Goal: Information Seeking & Learning: Learn about a topic

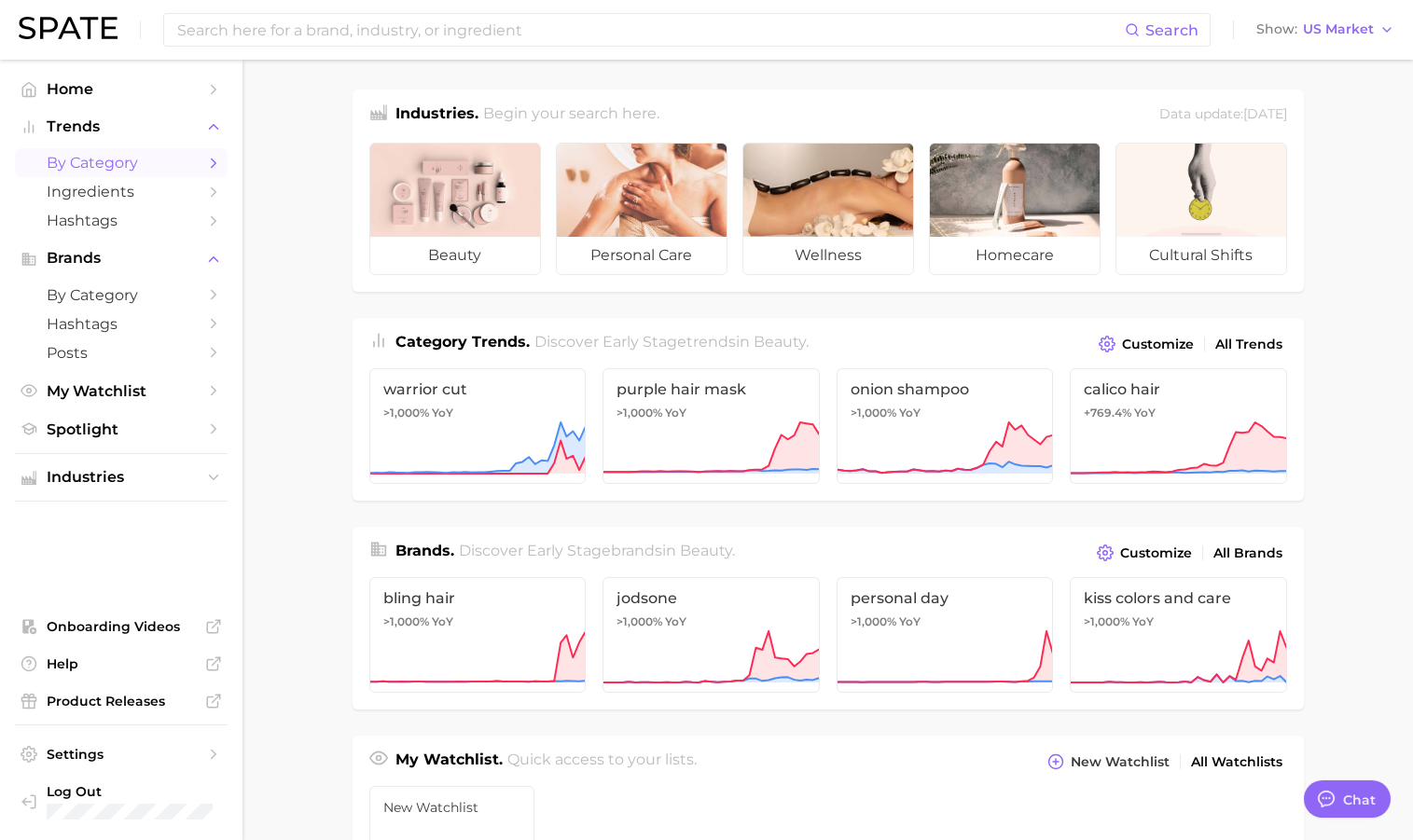
click at [103, 158] on span "by Category" at bounding box center [122, 163] width 149 height 18
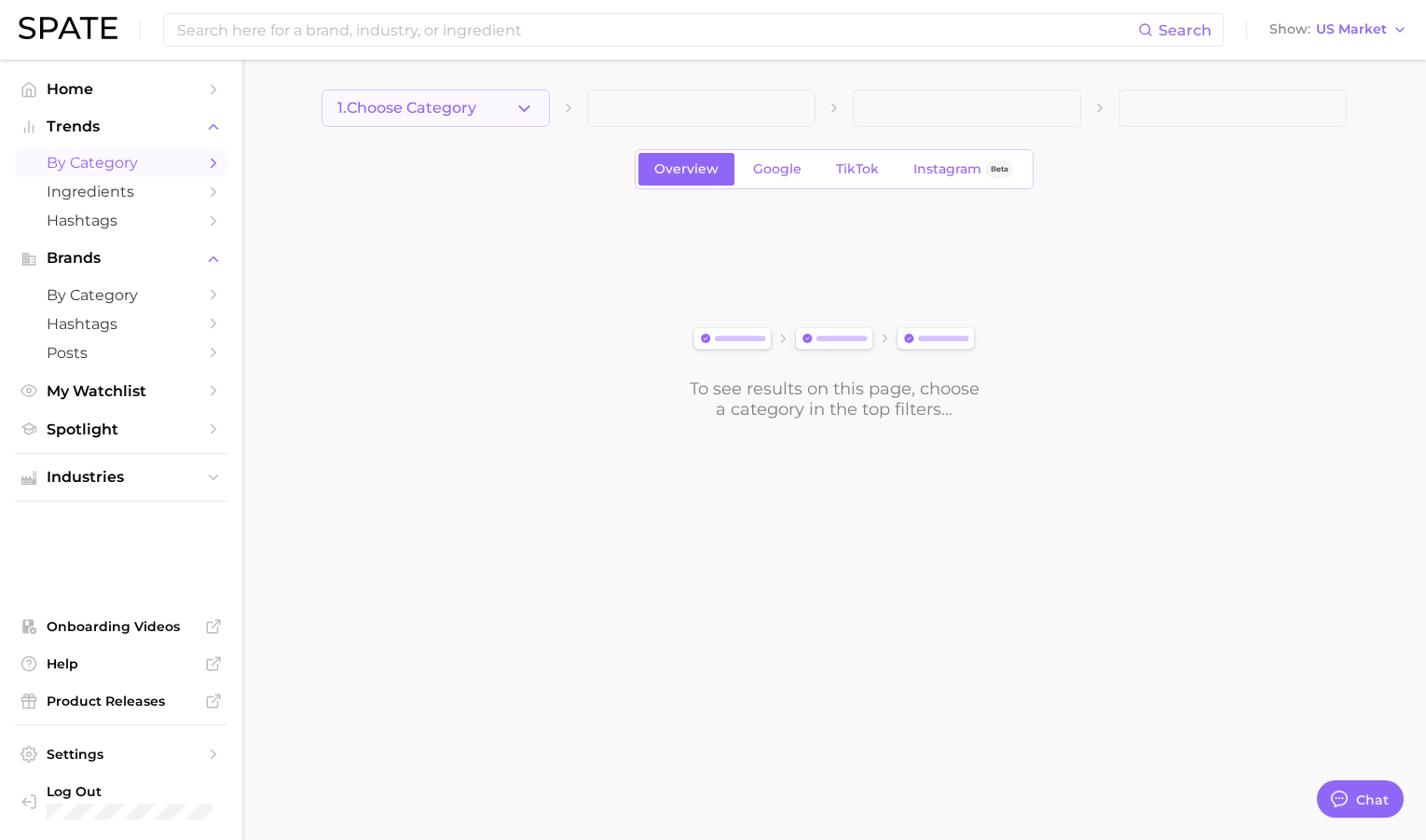
click at [534, 109] on button "1. Choose Category" at bounding box center [435, 108] width 228 height 37
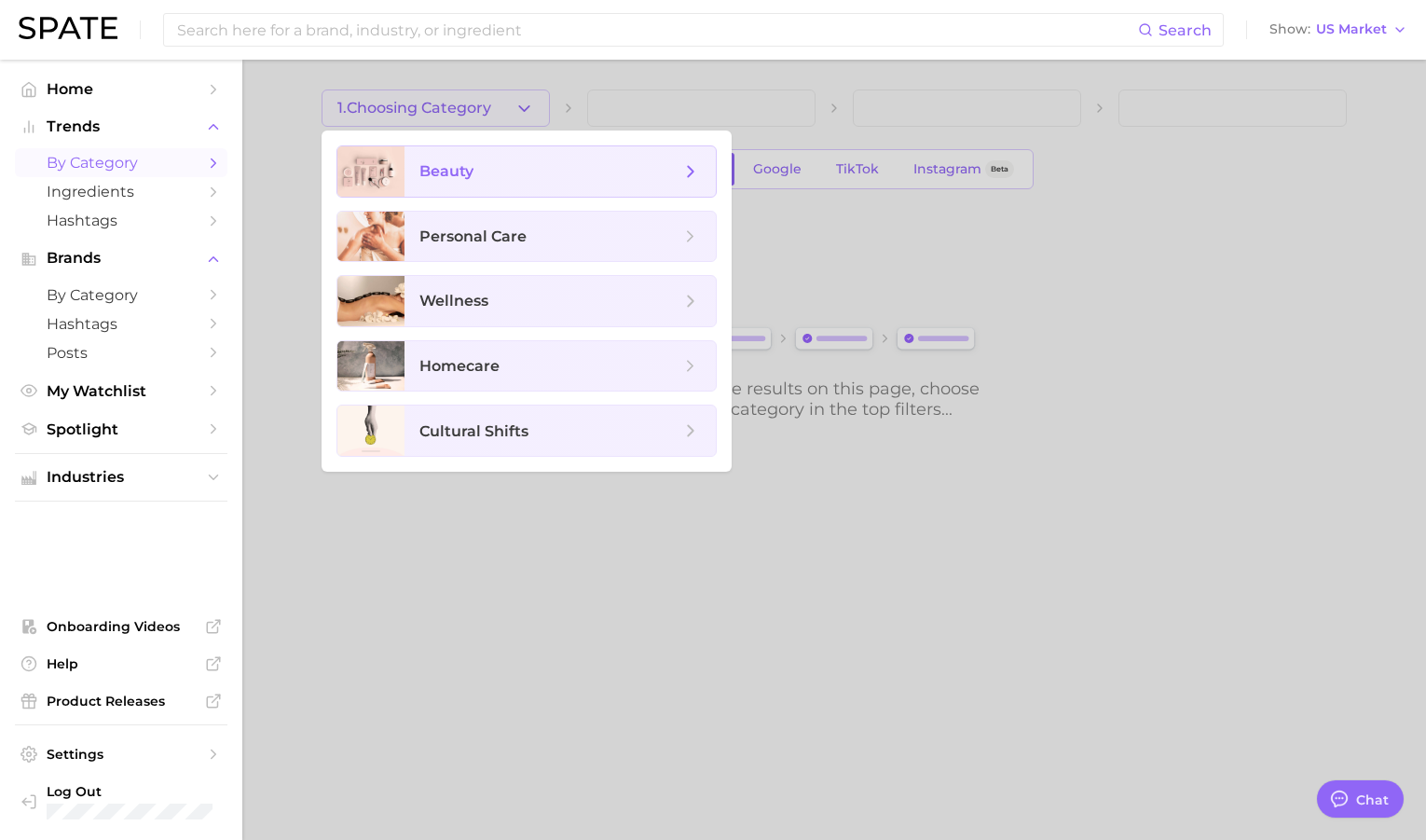
click at [526, 163] on span "beauty" at bounding box center [550, 172] width 261 height 21
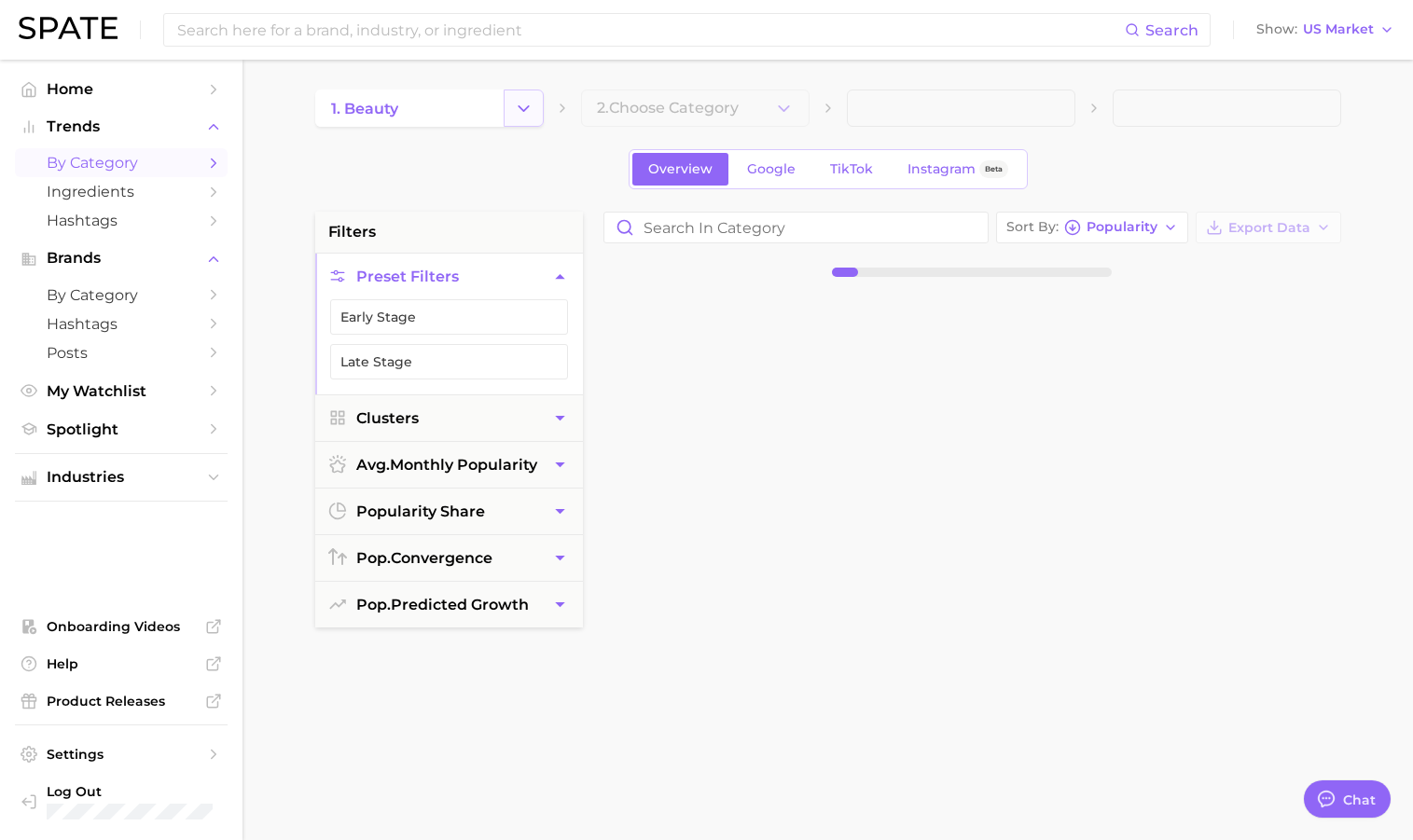
click at [526, 111] on icon "Change Category" at bounding box center [524, 109] width 20 height 20
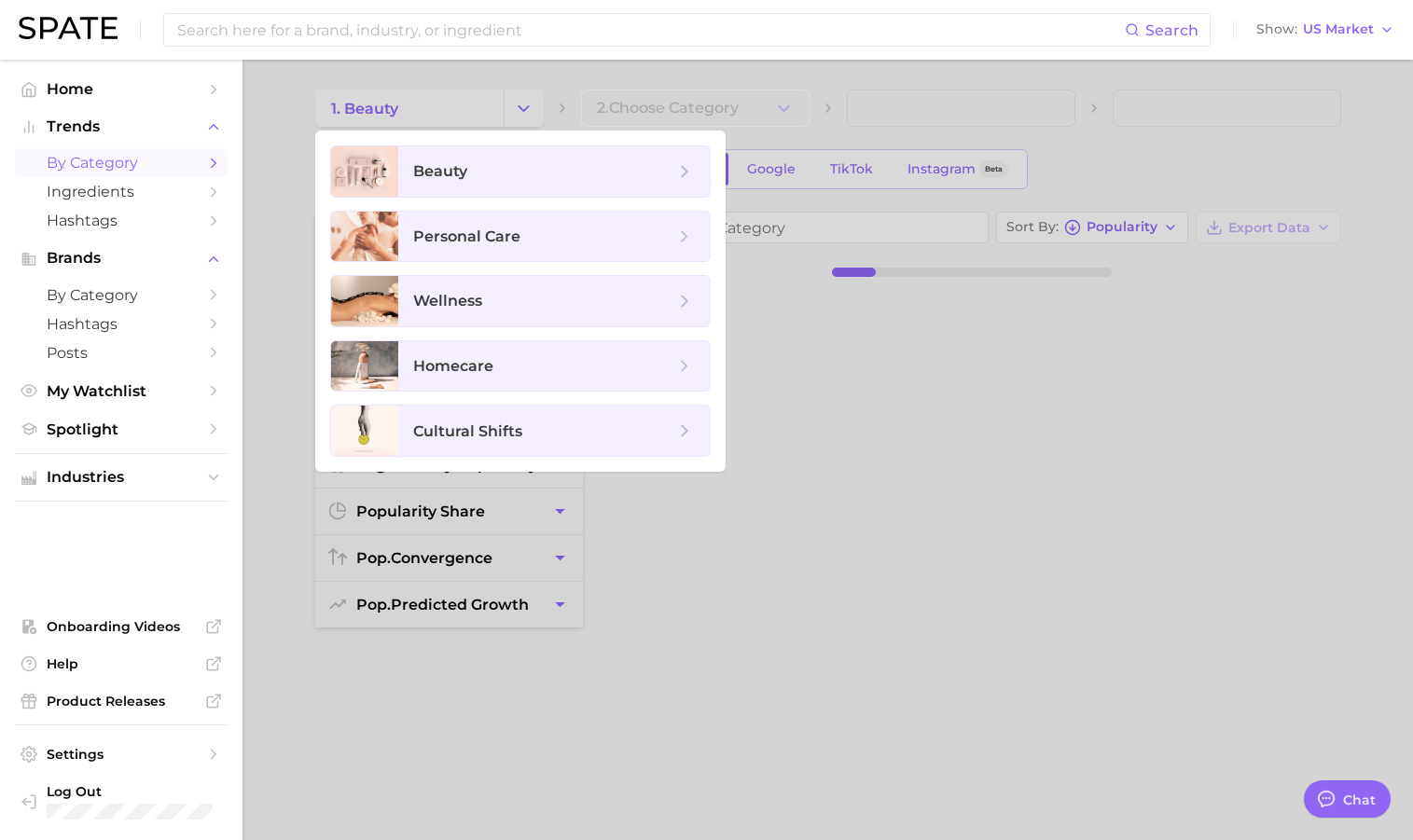
click at [632, 68] on div at bounding box center [706, 420] width 1413 height 840
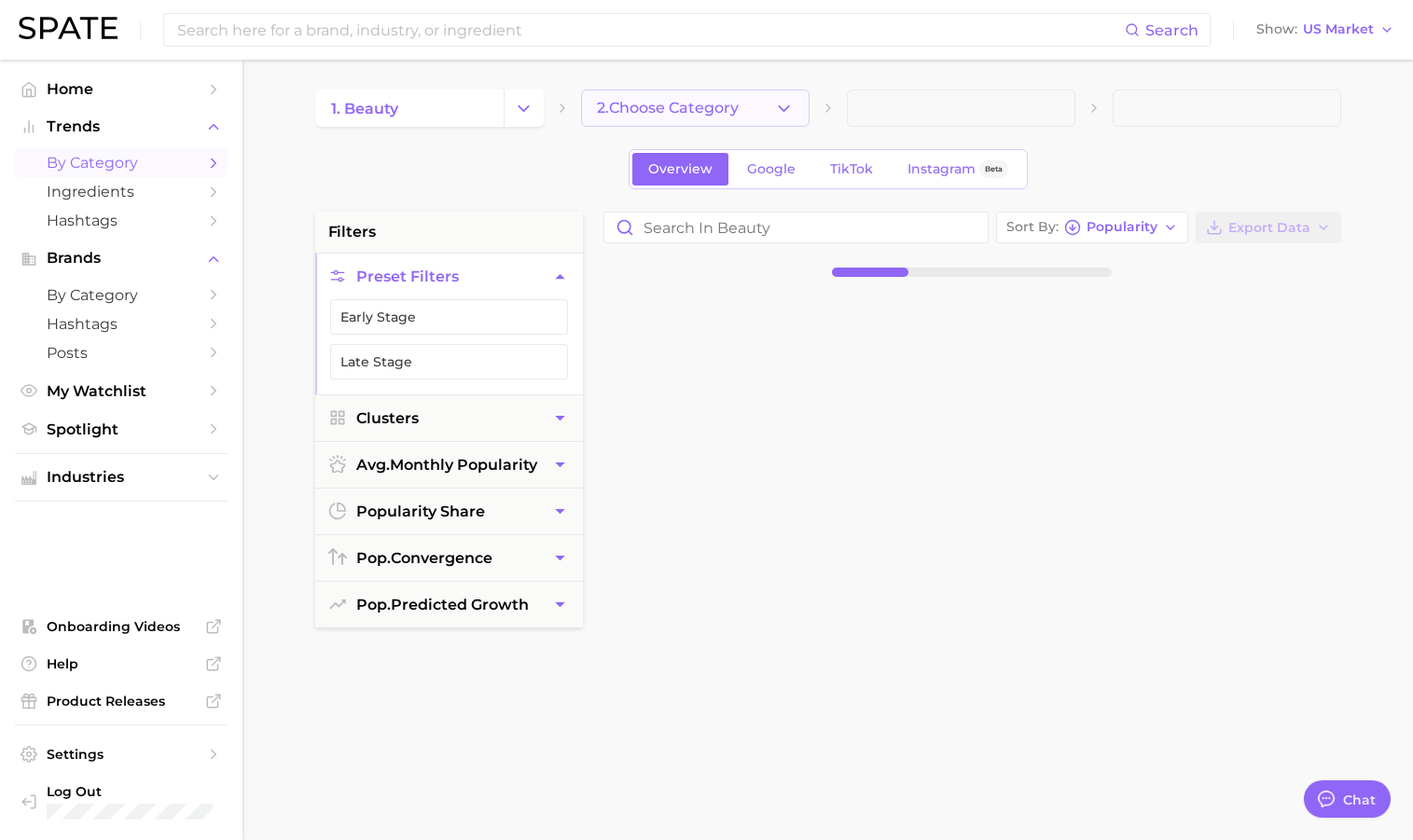
click at [783, 110] on polyline "button" at bounding box center [783, 107] width 10 height 5
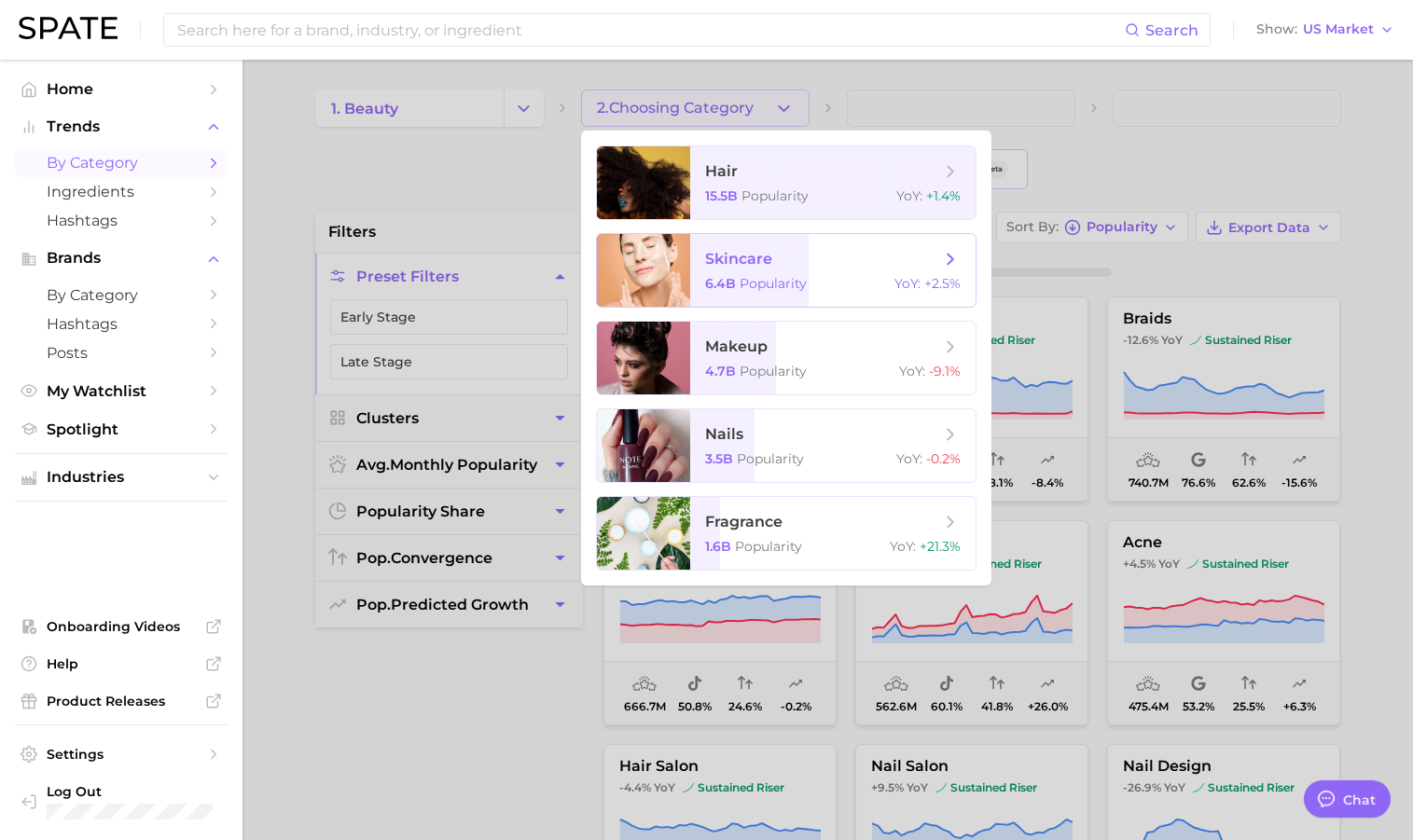
click at [801, 260] on span "skincare" at bounding box center [823, 259] width 235 height 21
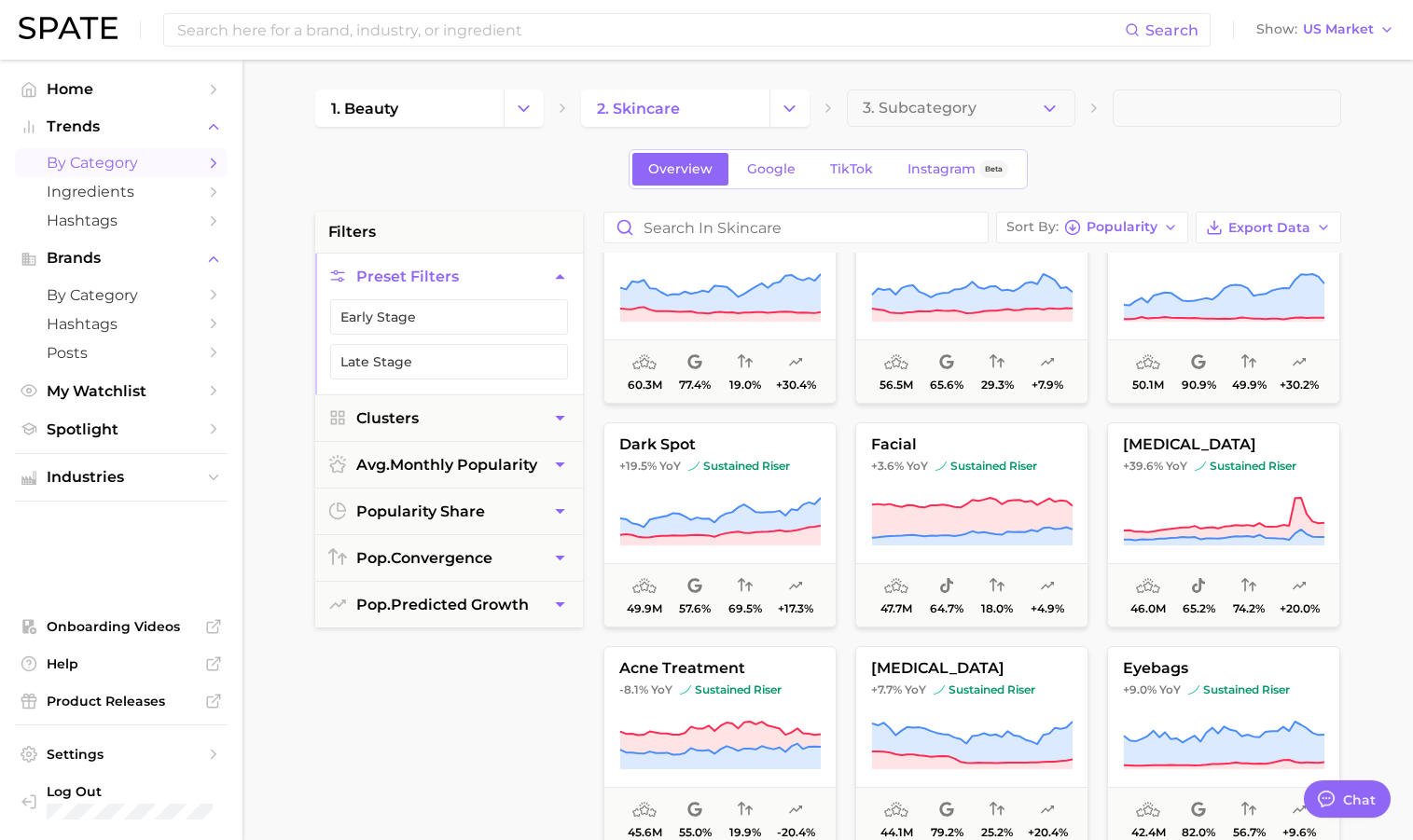
scroll to position [1172, 0]
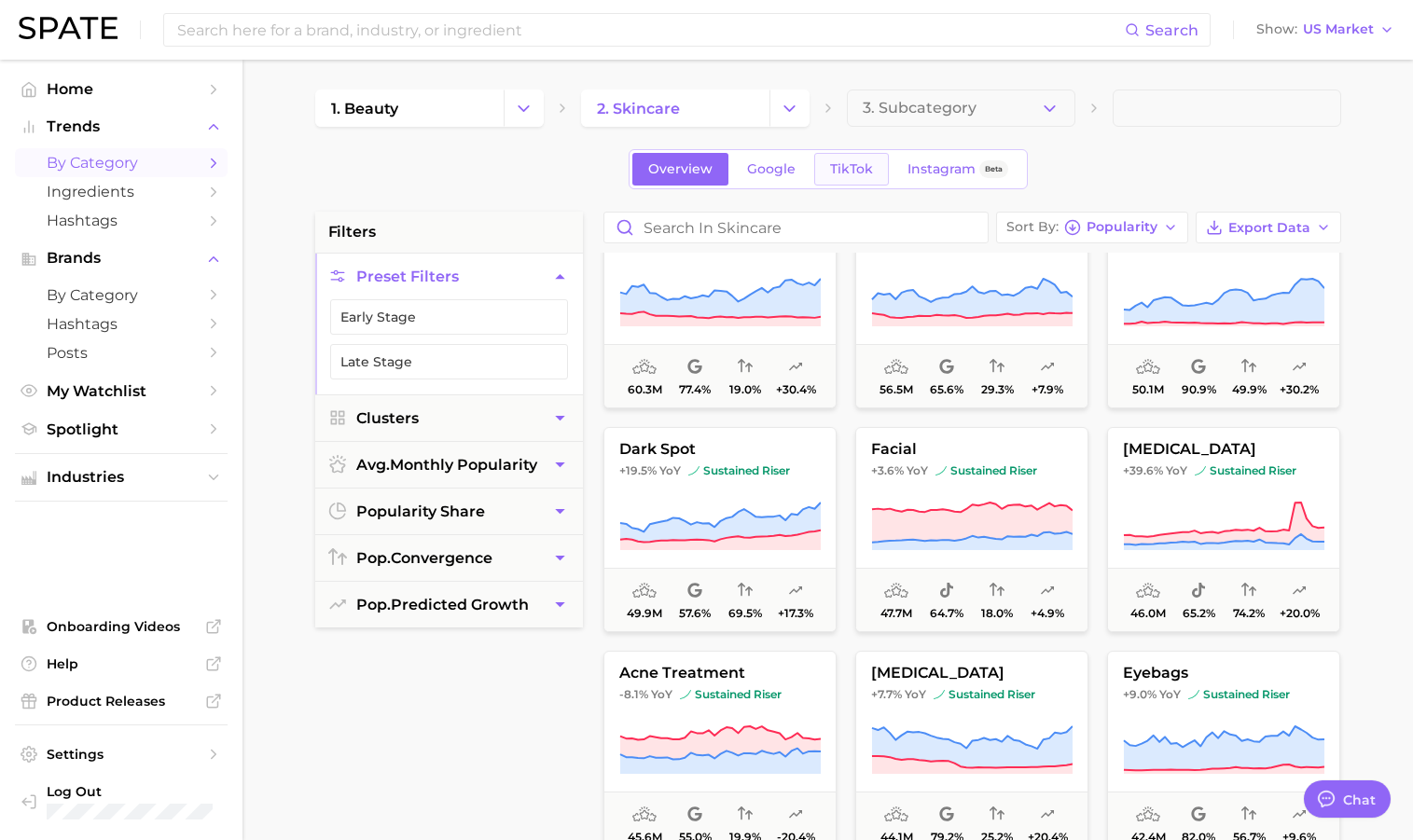
click at [854, 177] on link "TikTok" at bounding box center [851, 169] width 75 height 32
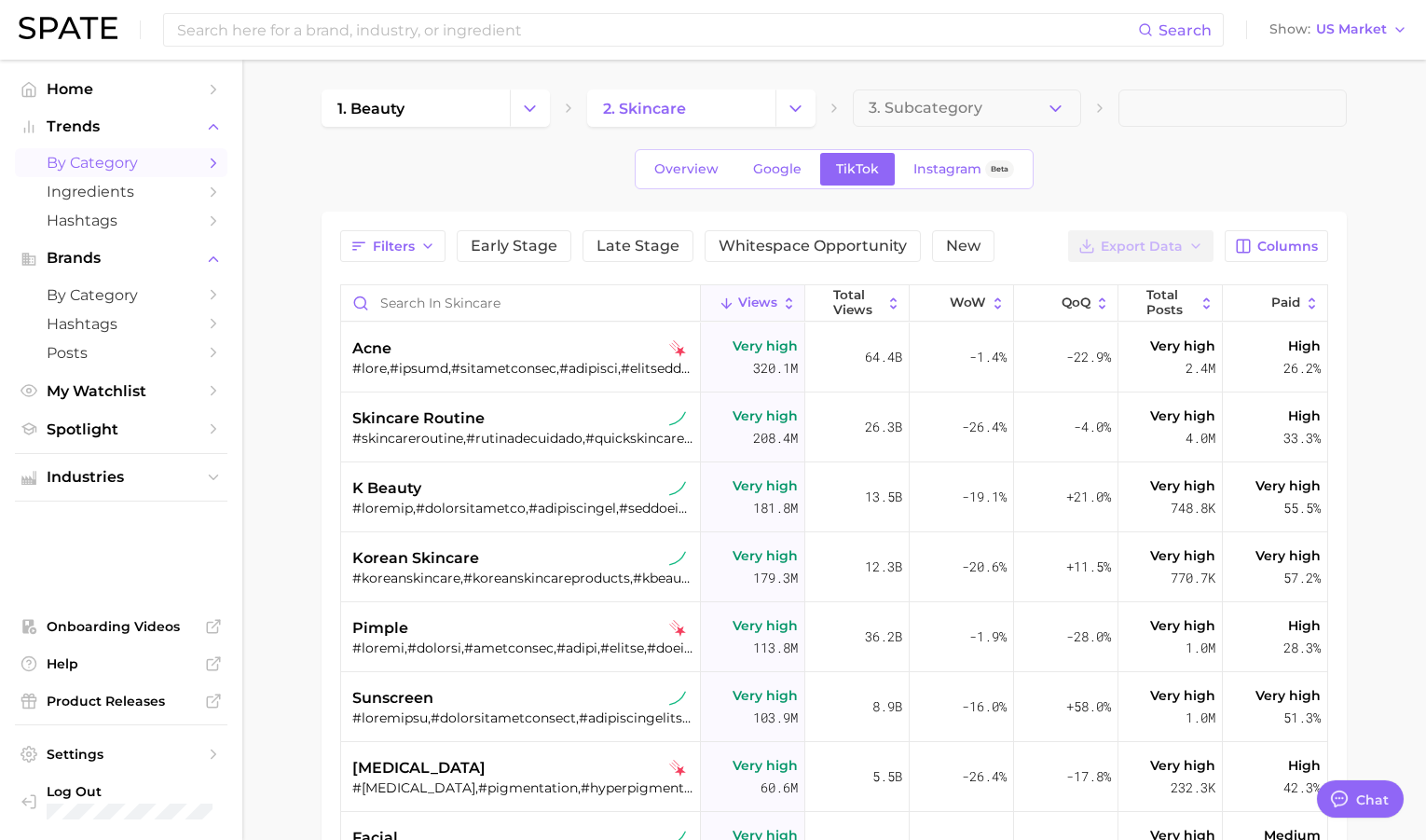
type textarea "x"
click at [775, 258] on button "Whitespace Opportunity" at bounding box center [806, 246] width 217 height 31
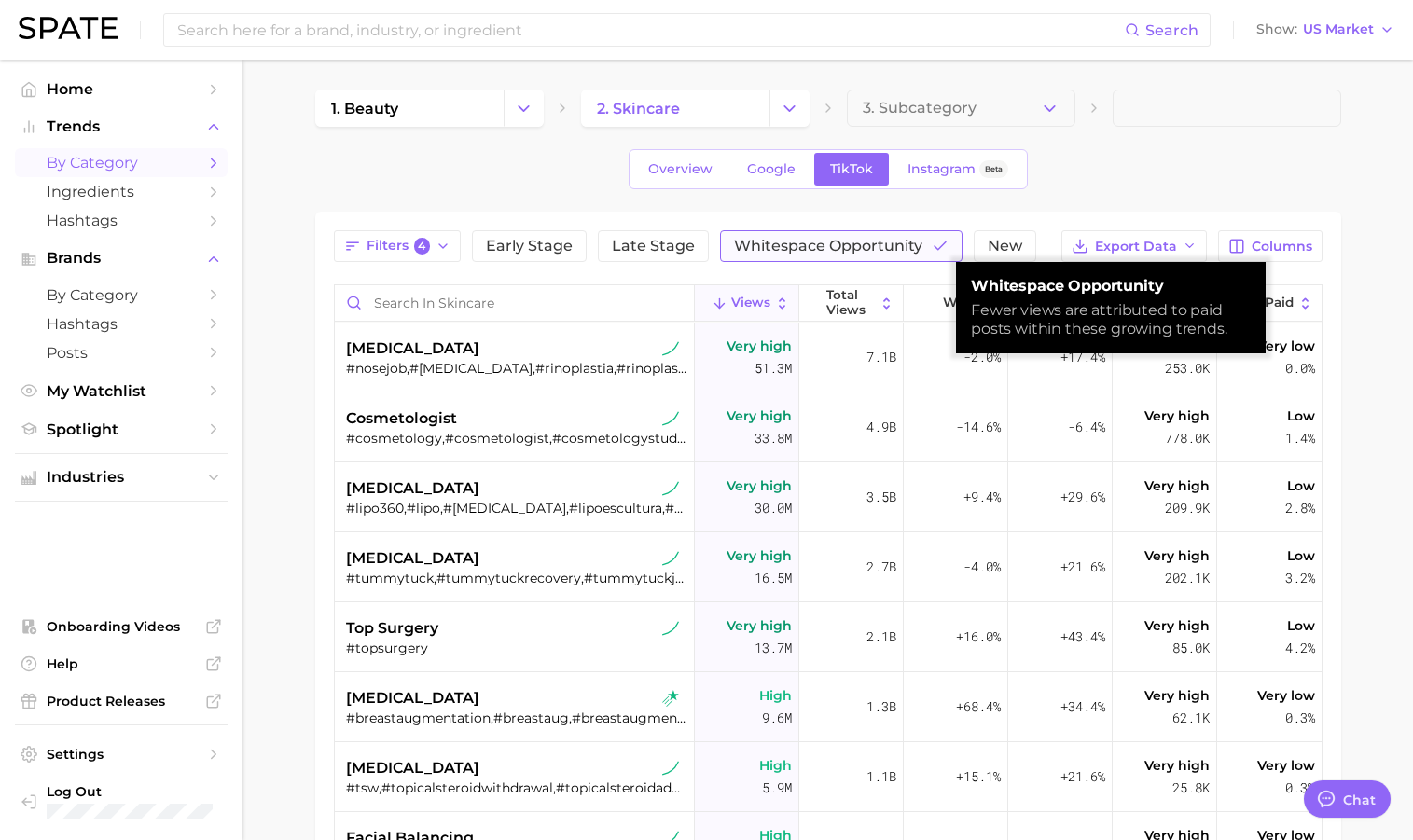
click at [776, 257] on button "Whitespace Opportunity" at bounding box center [840, 246] width 242 height 31
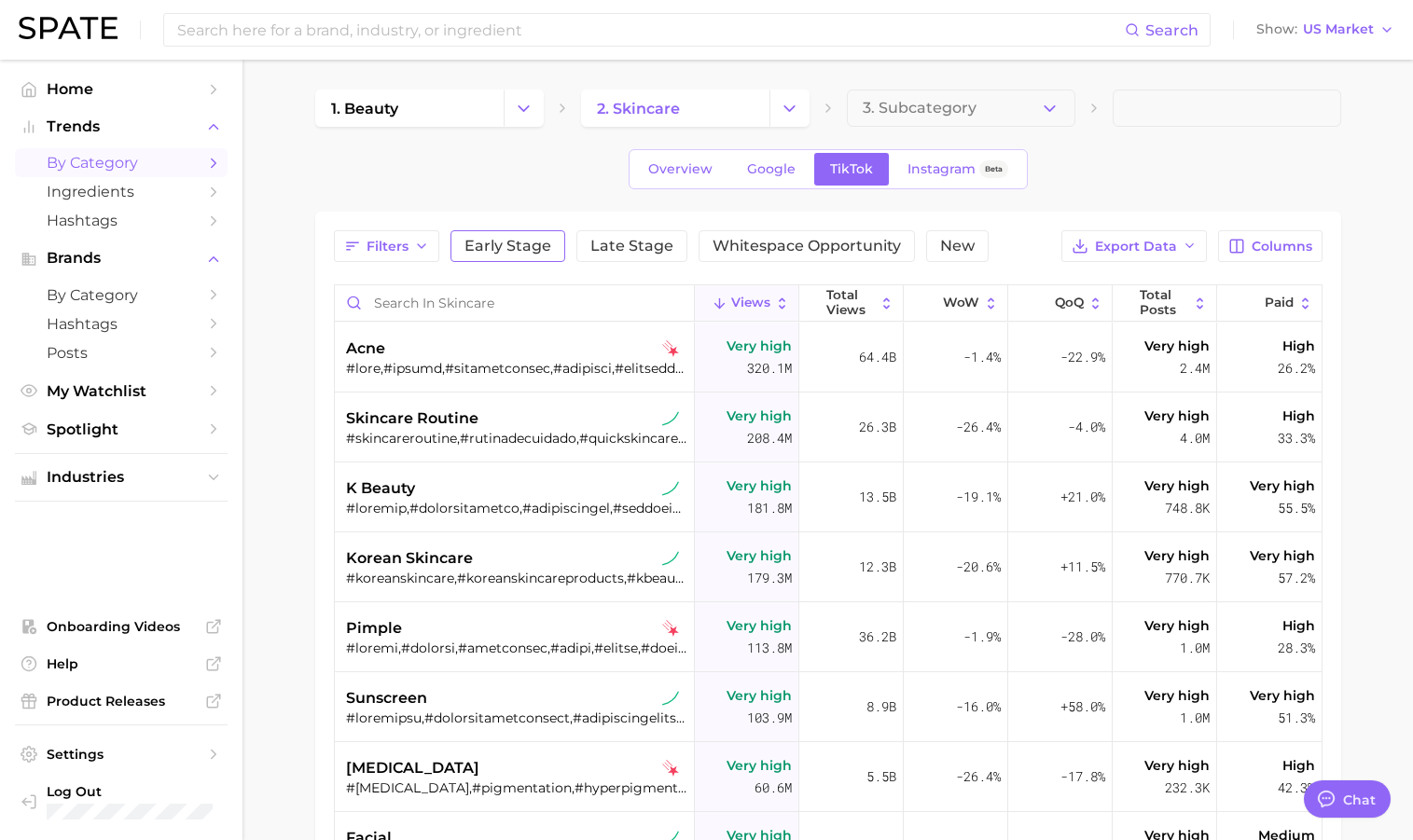
click at [553, 254] on button "Early Stage" at bounding box center [507, 246] width 115 height 31
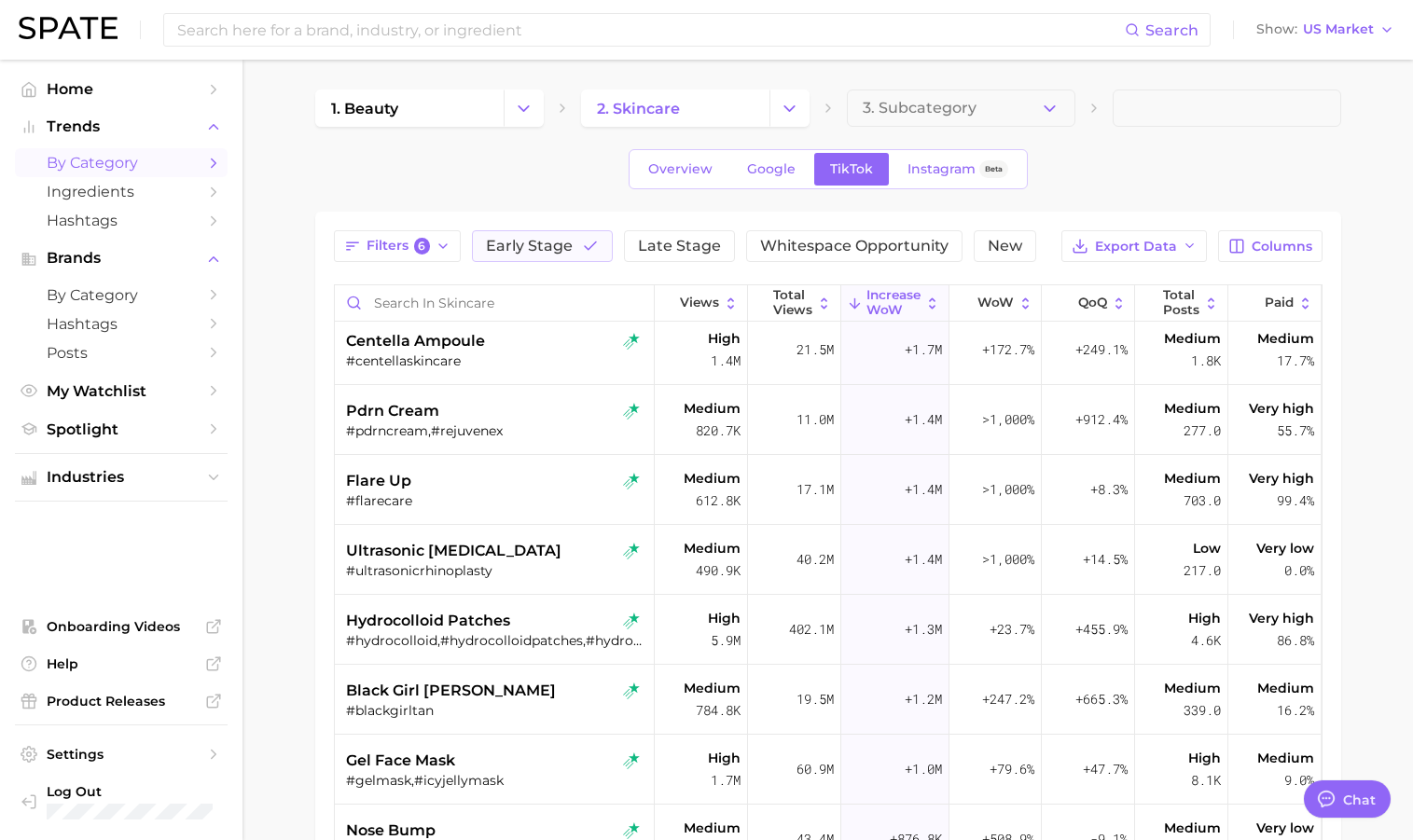
scroll to position [791, 0]
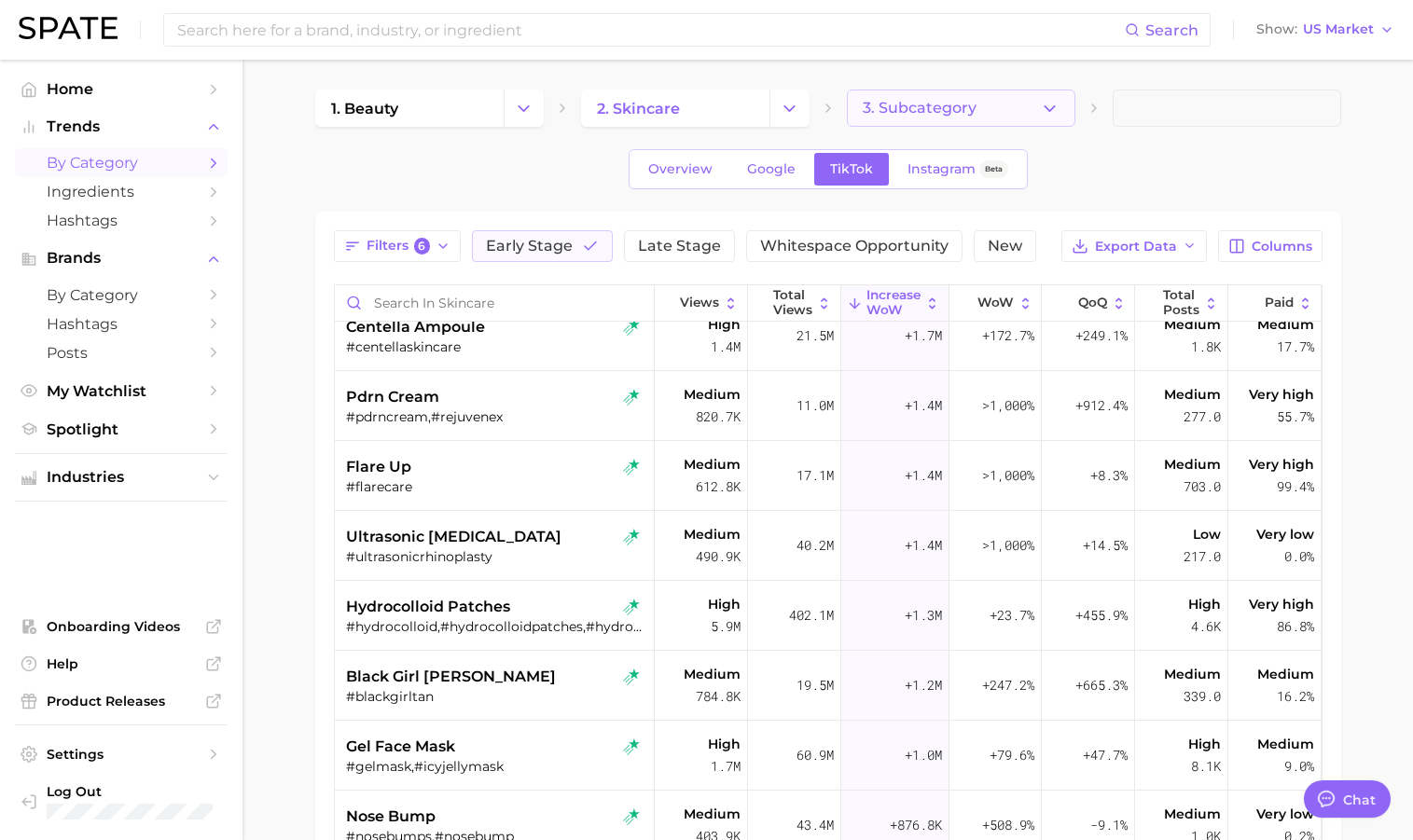
click at [900, 116] on span "3. Subcategory" at bounding box center [920, 108] width 114 height 17
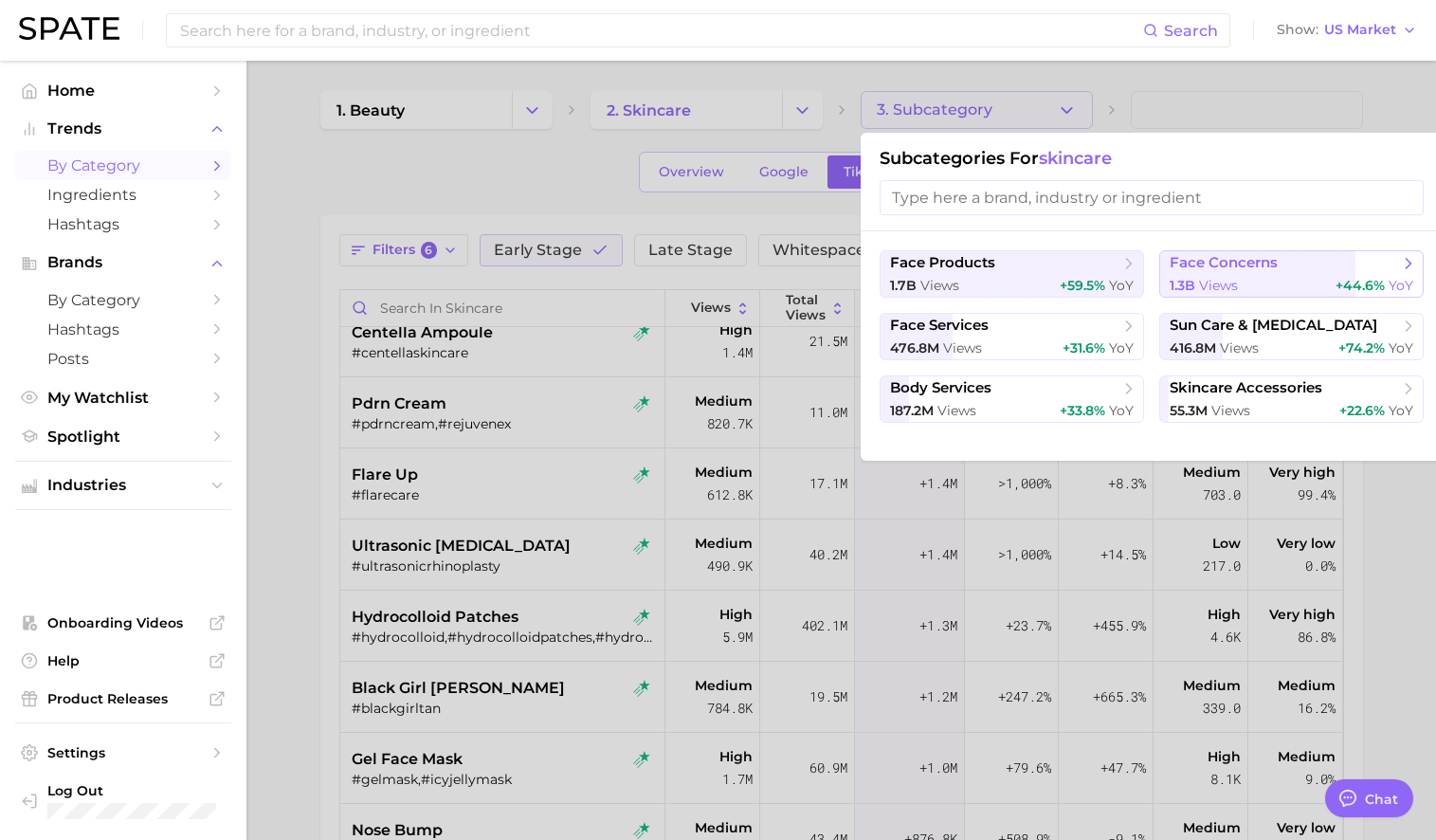
click at [1231, 278] on span "views" at bounding box center [1218, 285] width 39 height 17
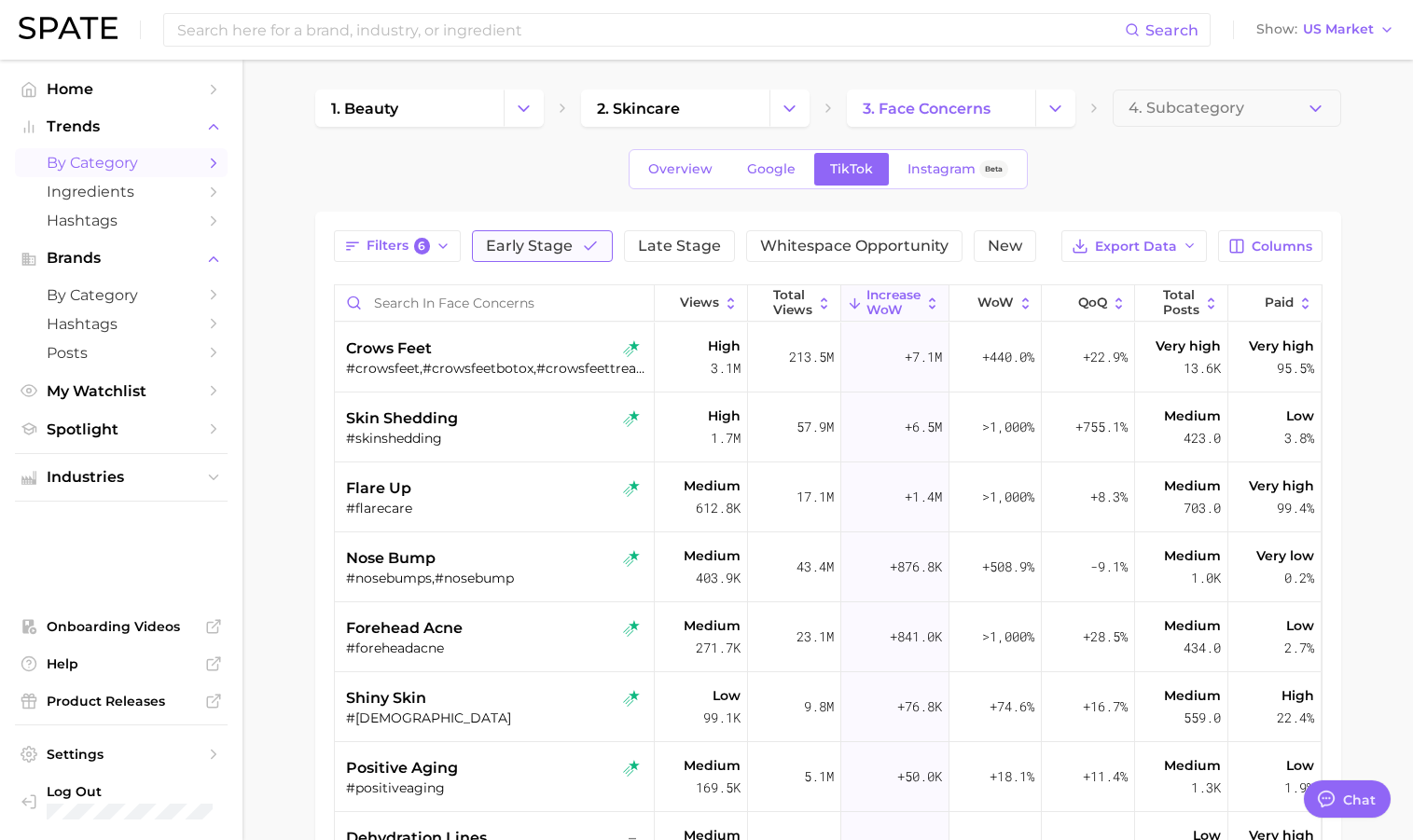
click at [577, 248] on button "Early Stage" at bounding box center [542, 246] width 141 height 31
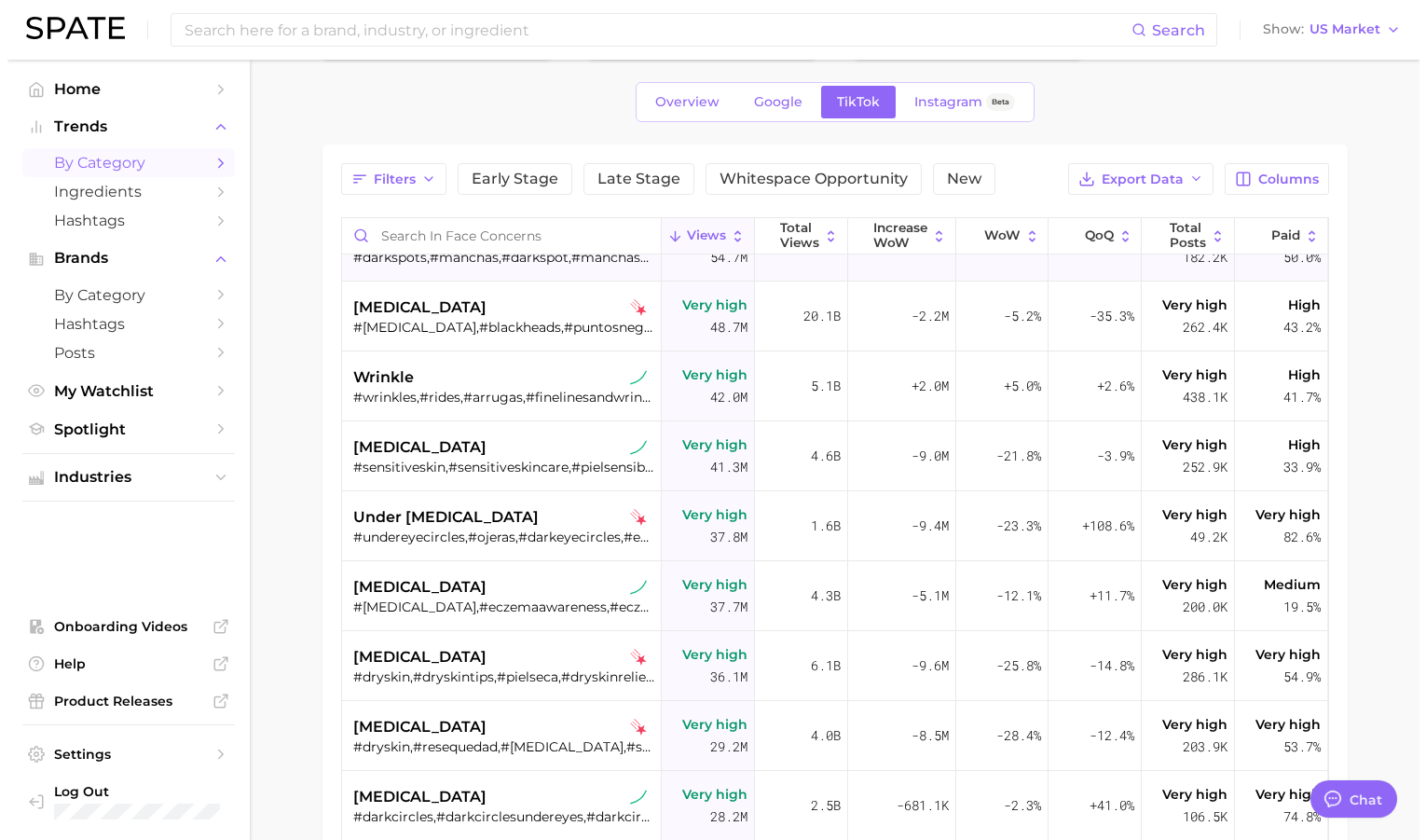
scroll to position [258, 0]
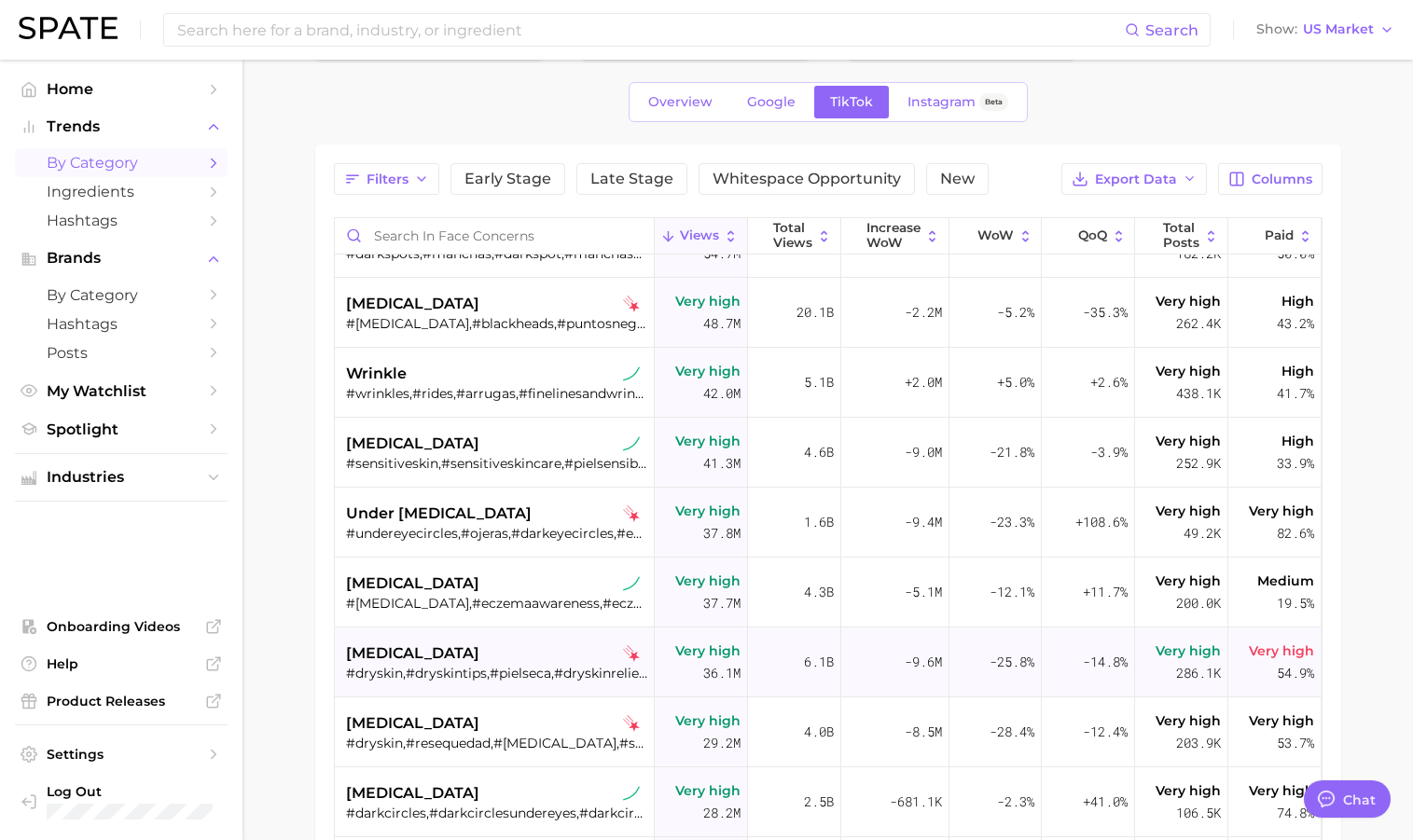
click at [492, 649] on div "dry skin" at bounding box center [496, 653] width 301 height 23
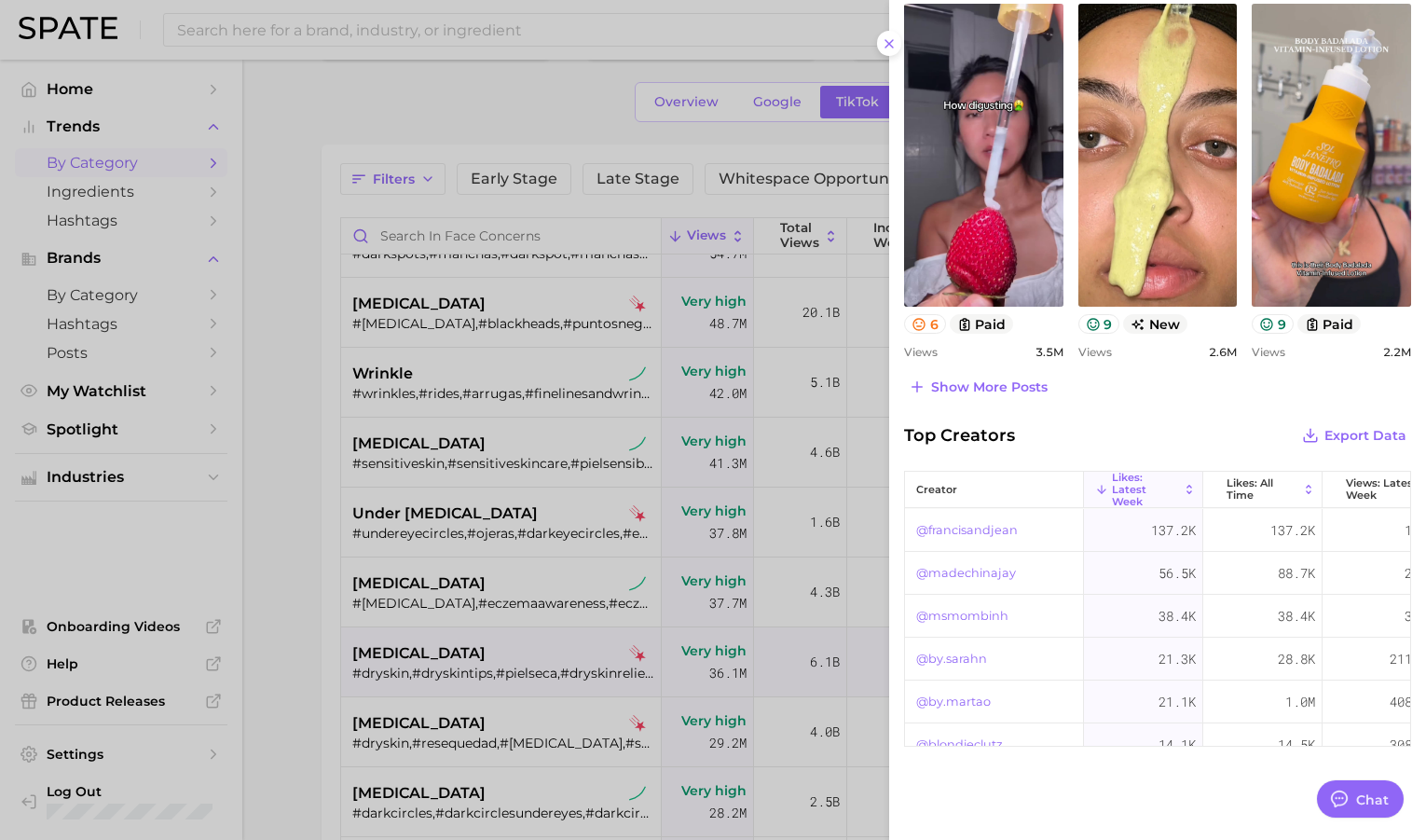
scroll to position [873, 0]
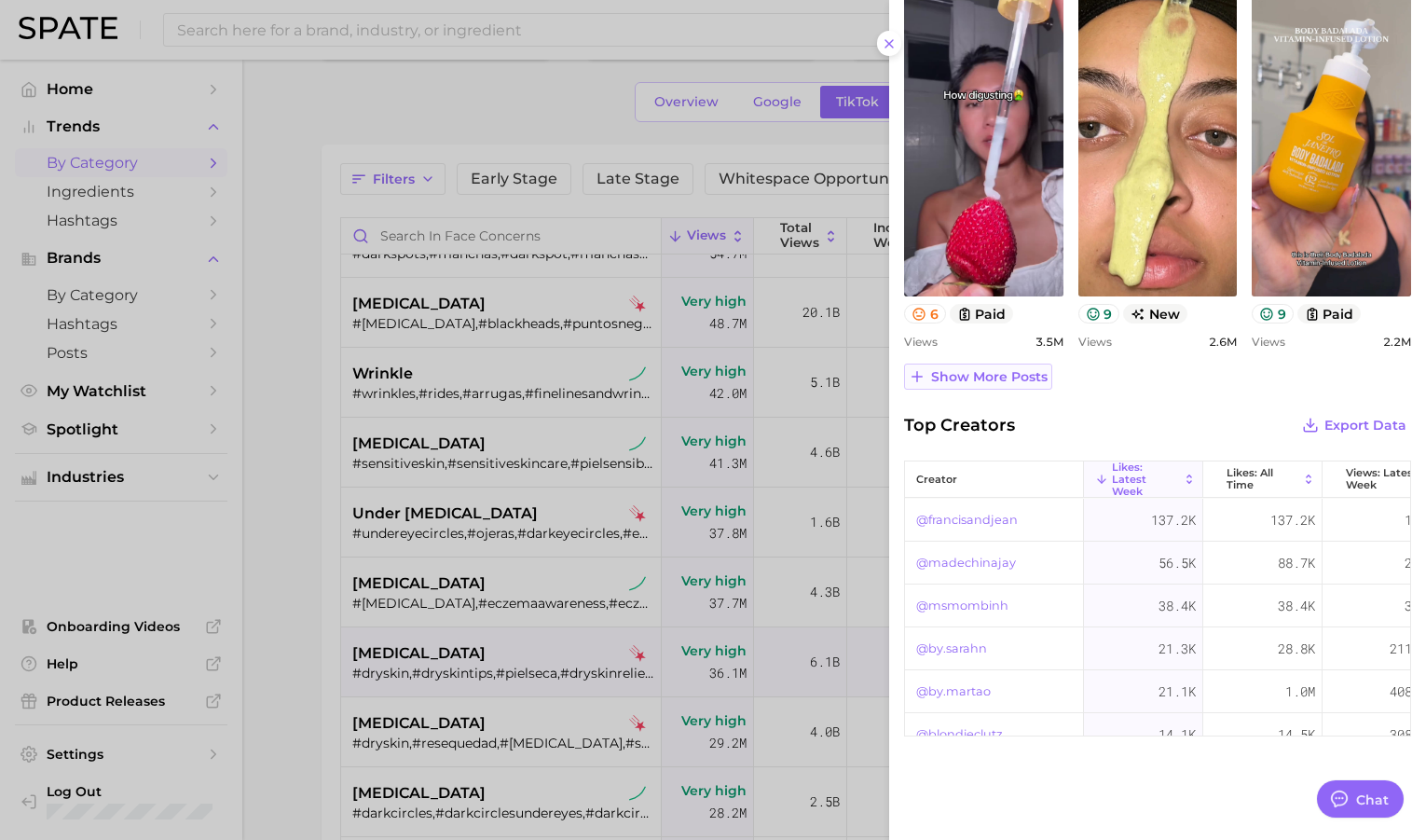
click at [1016, 381] on span "Show more posts" at bounding box center [989, 377] width 117 height 16
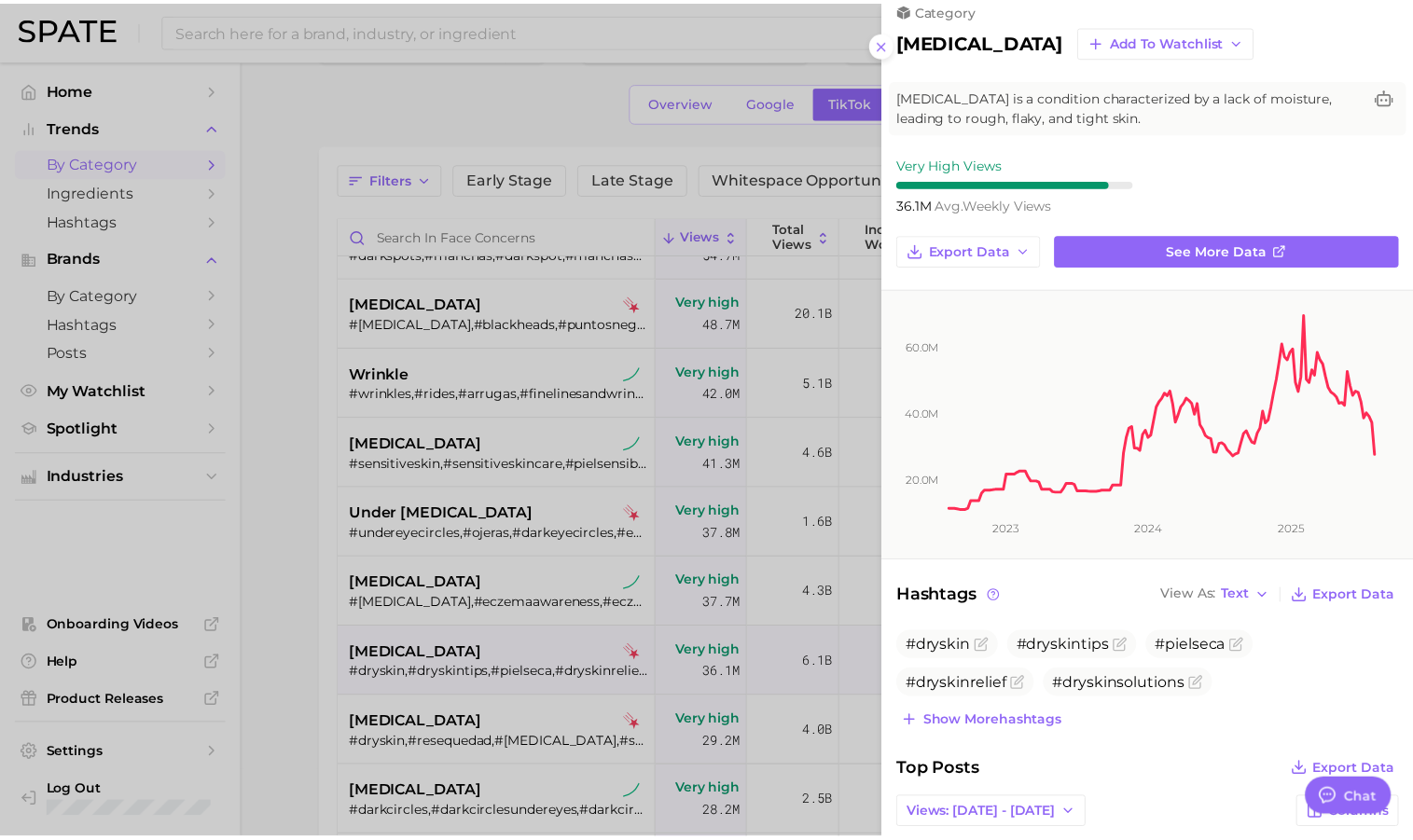
scroll to position [39, 0]
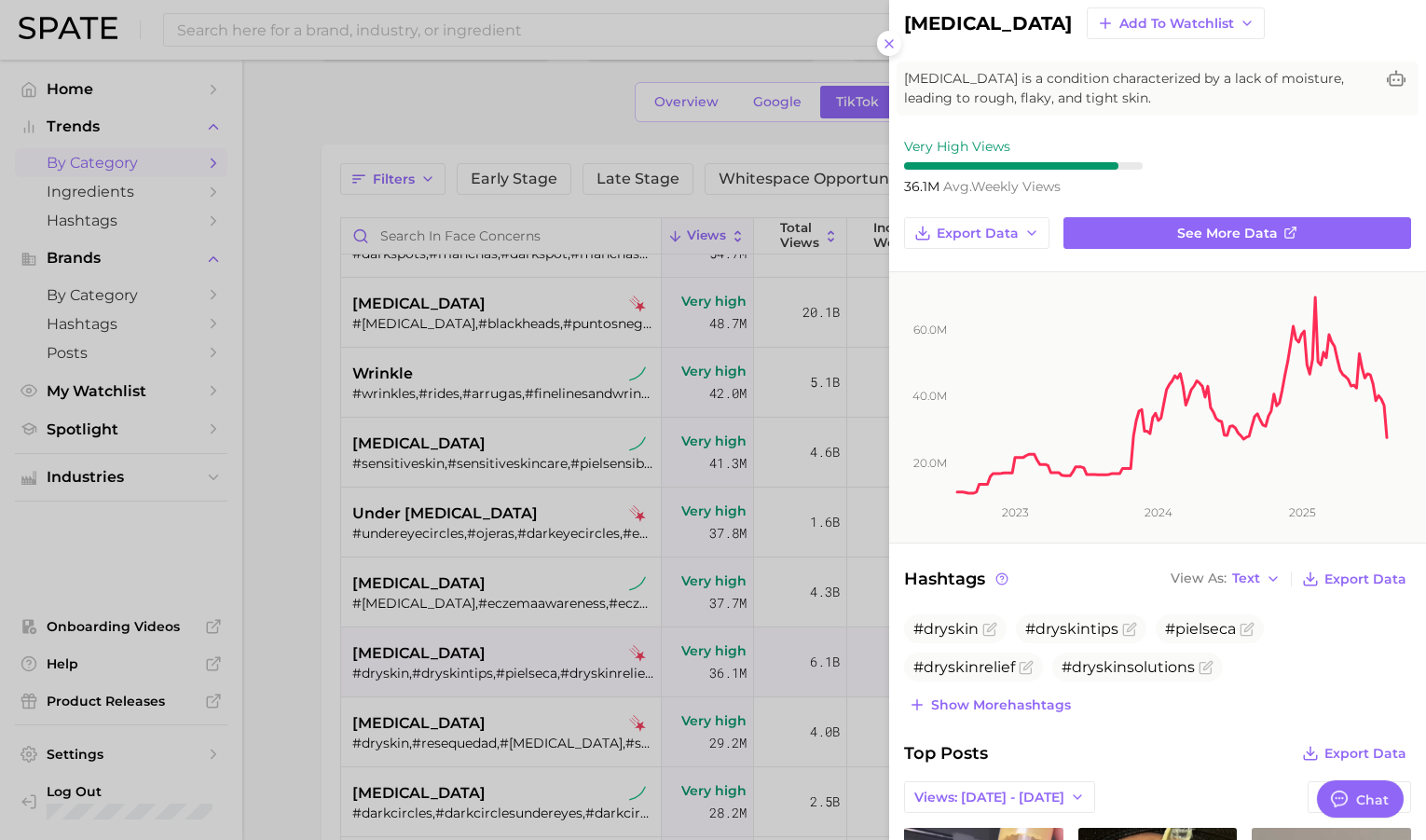
click at [805, 719] on div at bounding box center [713, 420] width 1426 height 840
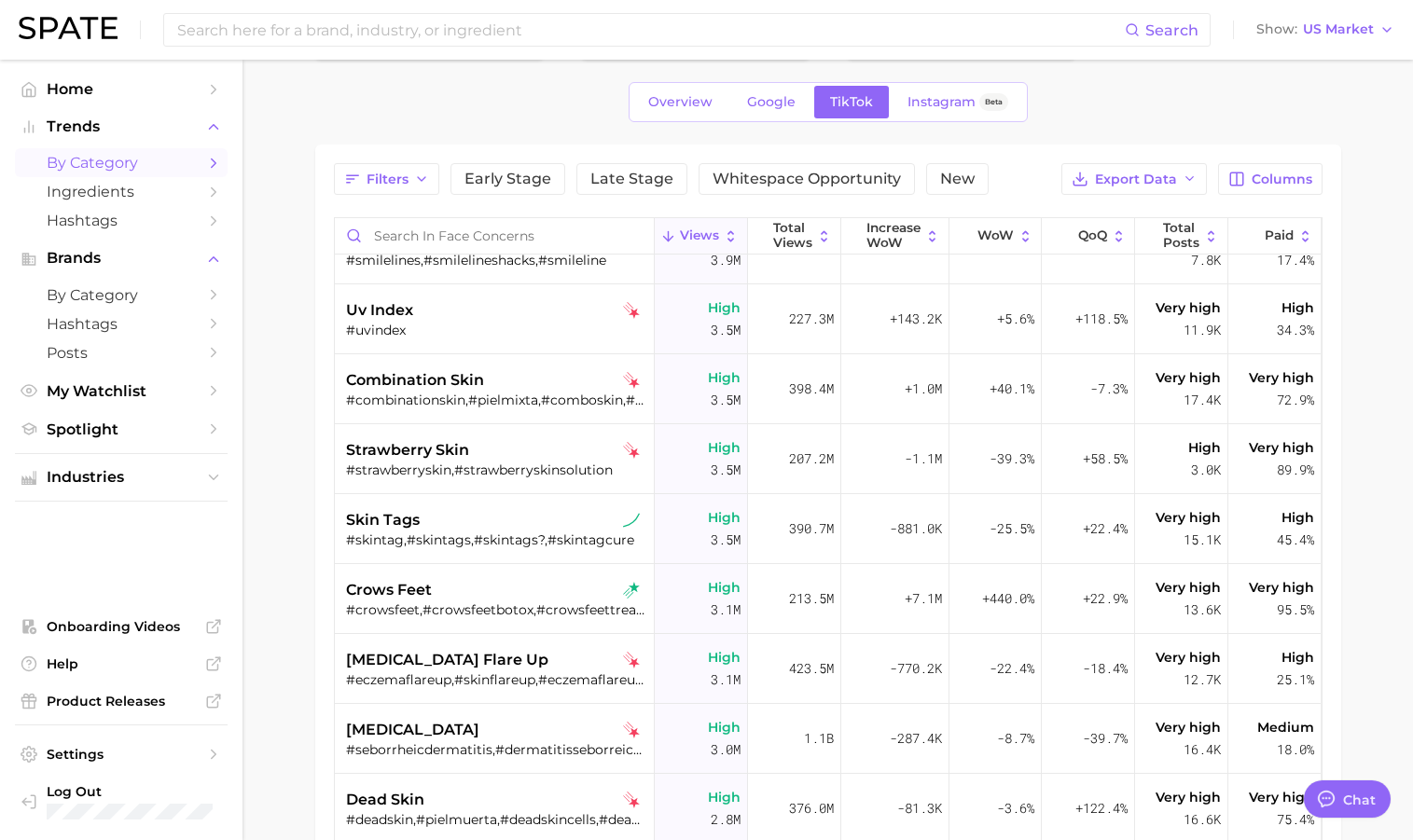
scroll to position [2777, 0]
